Goal: Task Accomplishment & Management: Use online tool/utility

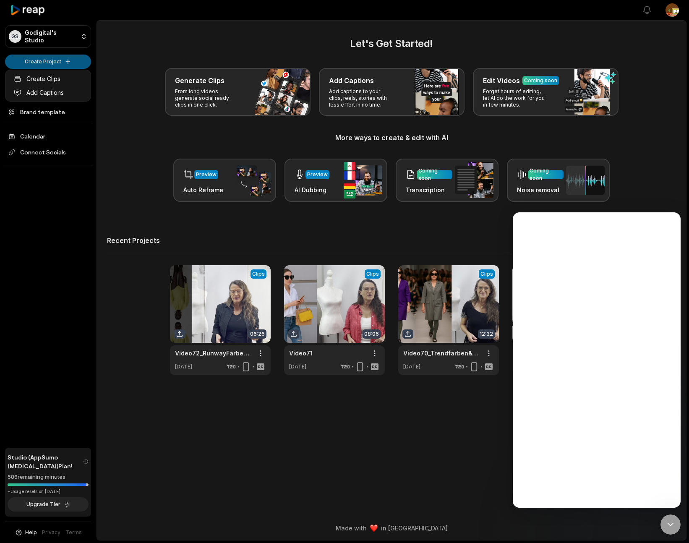
click at [50, 64] on html "GS Godigital's Studio Create Project Home Projects Brand template Calendar Conn…" at bounding box center [344, 271] width 689 height 543
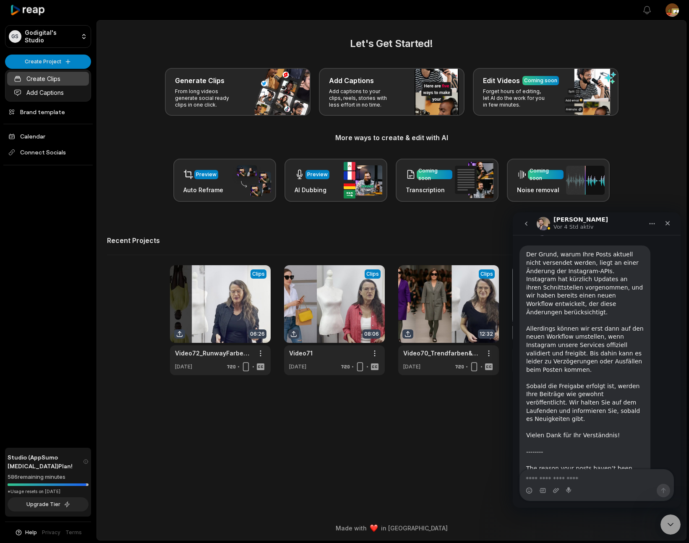
scroll to position [843, 0]
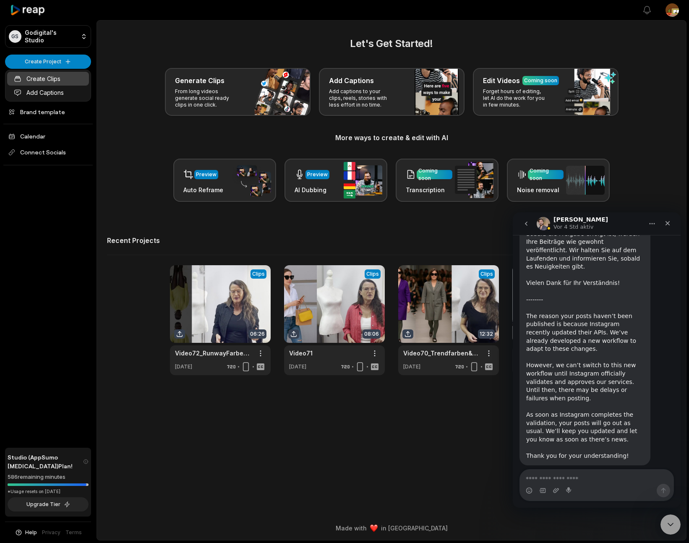
click at [46, 80] on link "Create Clips" at bounding box center [48, 79] width 82 height 14
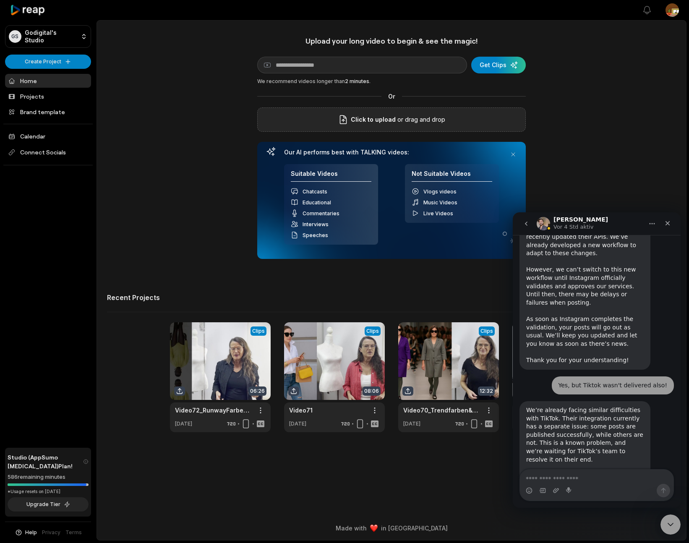
scroll to position [919, 0]
click at [668, 223] on icon "Schließen" at bounding box center [668, 223] width 7 height 7
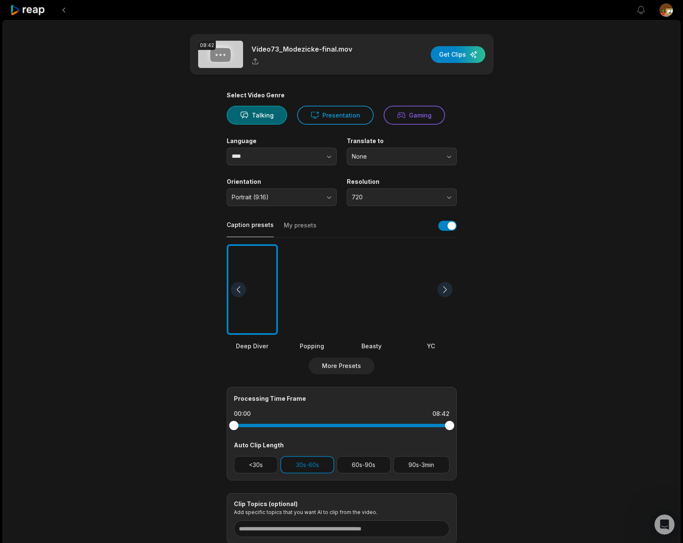
scroll to position [62, 0]
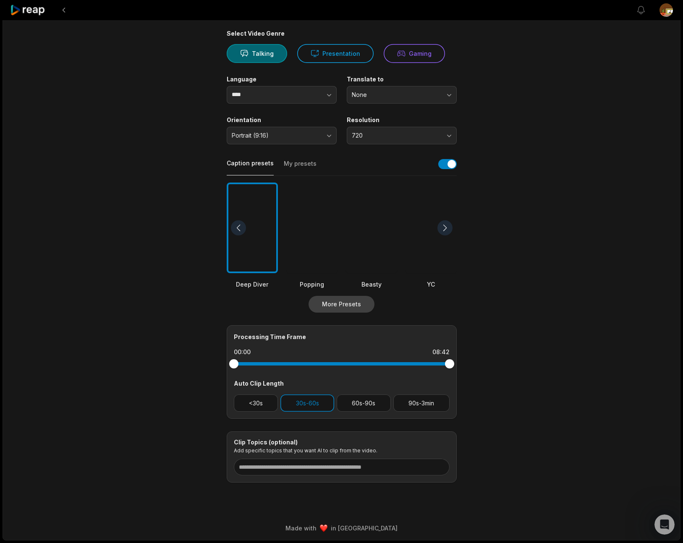
click at [347, 300] on button "More Presets" at bounding box center [342, 304] width 66 height 17
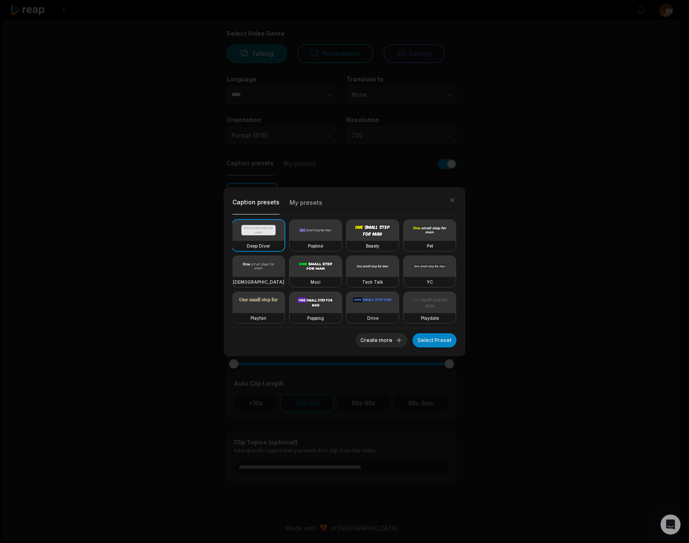
click at [309, 204] on button "My presets" at bounding box center [306, 205] width 33 height 18
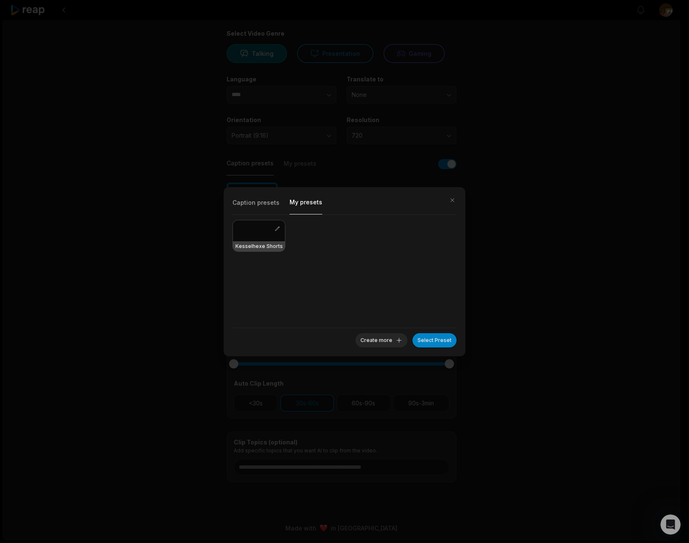
click at [309, 204] on button "My presets" at bounding box center [306, 205] width 33 height 18
click at [272, 223] on div at bounding box center [259, 230] width 52 height 21
drag, startPoint x: 436, startPoint y: 339, endPoint x: 479, endPoint y: 343, distance: 43.0
click at [436, 339] on button "Select Preset" at bounding box center [435, 340] width 44 height 14
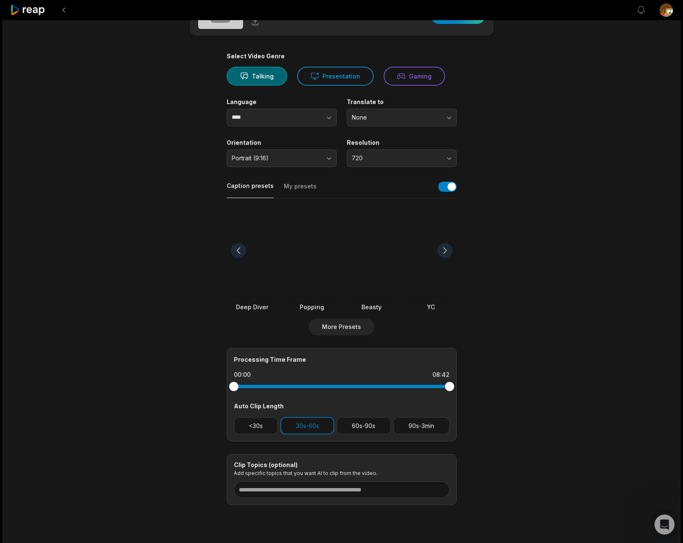
scroll to position [0, 0]
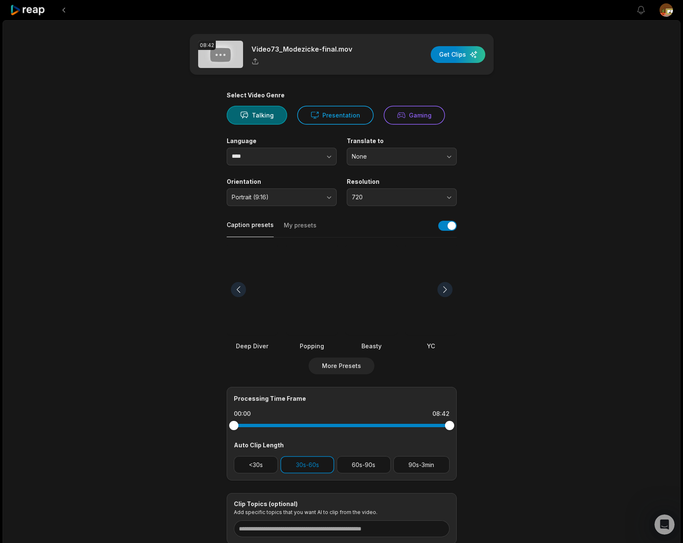
drag, startPoint x: 458, startPoint y: 58, endPoint x: 565, endPoint y: 80, distance: 109.3
click at [459, 58] on div "button" at bounding box center [458, 54] width 55 height 17
